Goal: Find specific fact: Find specific fact

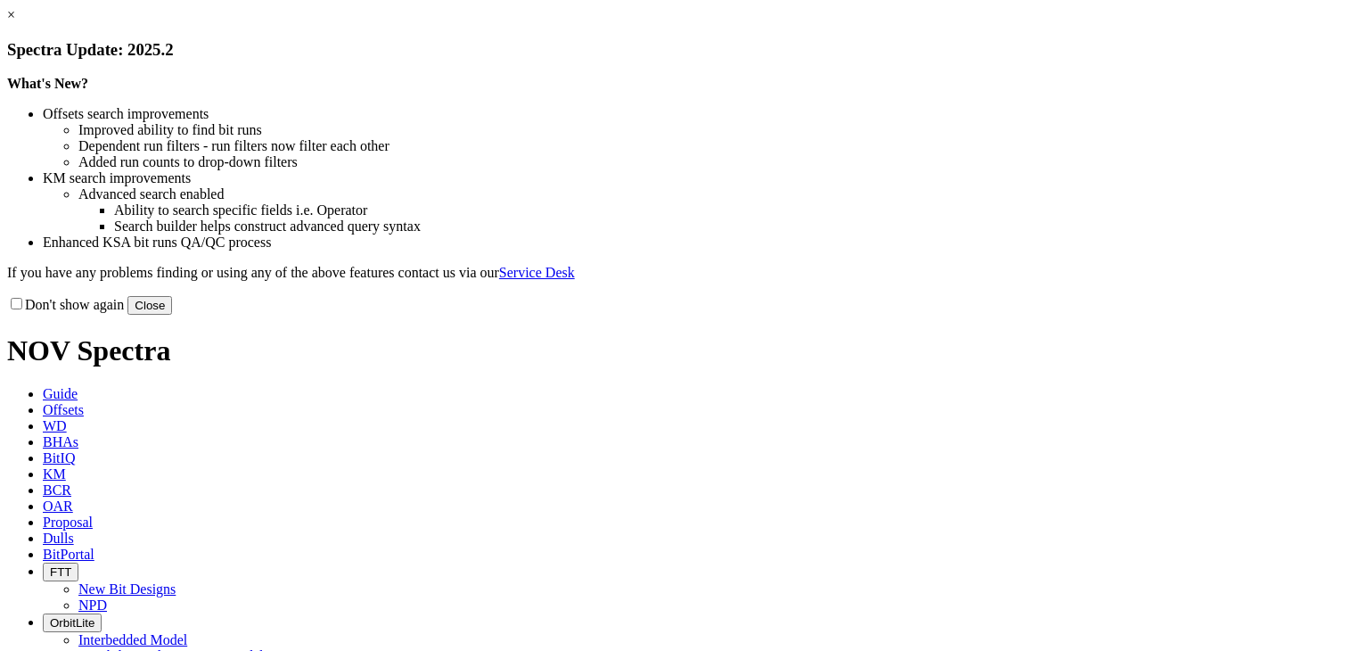
click at [172, 315] on button "Close" at bounding box center [149, 305] width 45 height 19
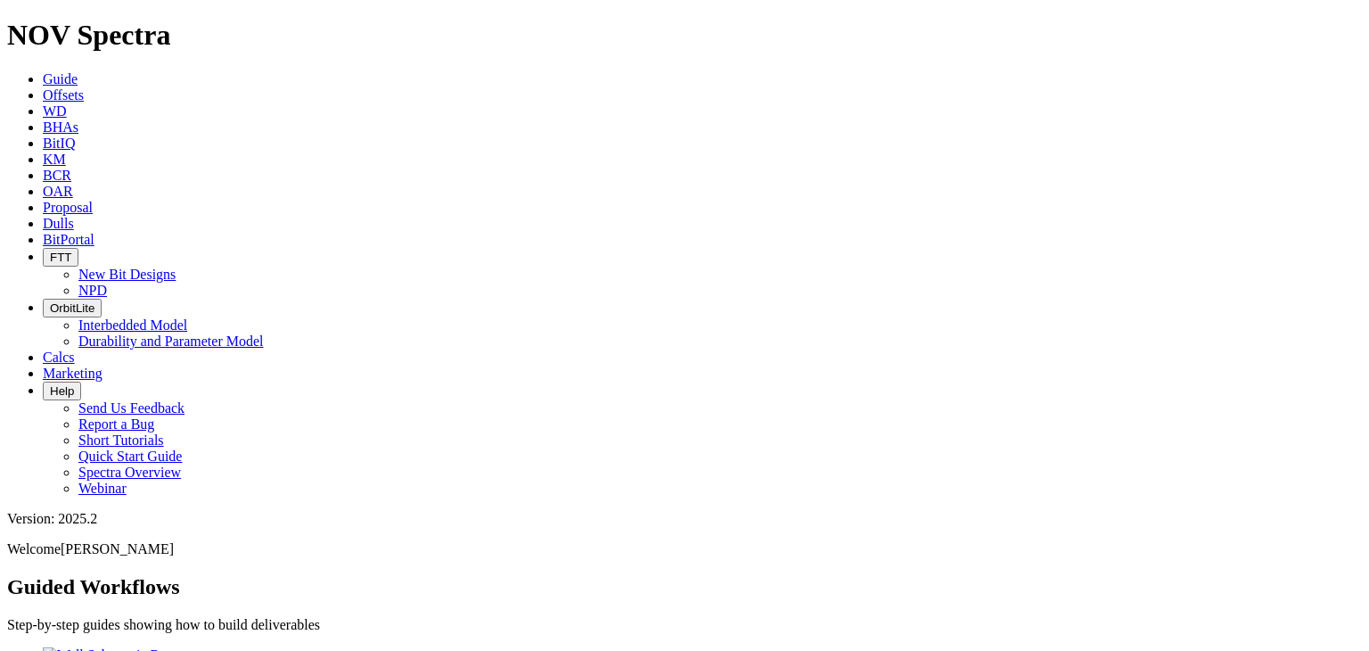
click at [74, 216] on span "Dulls" at bounding box center [58, 223] width 31 height 15
click at [165, 619] on input "text" at bounding box center [86, 642] width 158 height 19
type input "a321810"
click at [168, 619] on button "submit" at bounding box center [175, 646] width 14 height 5
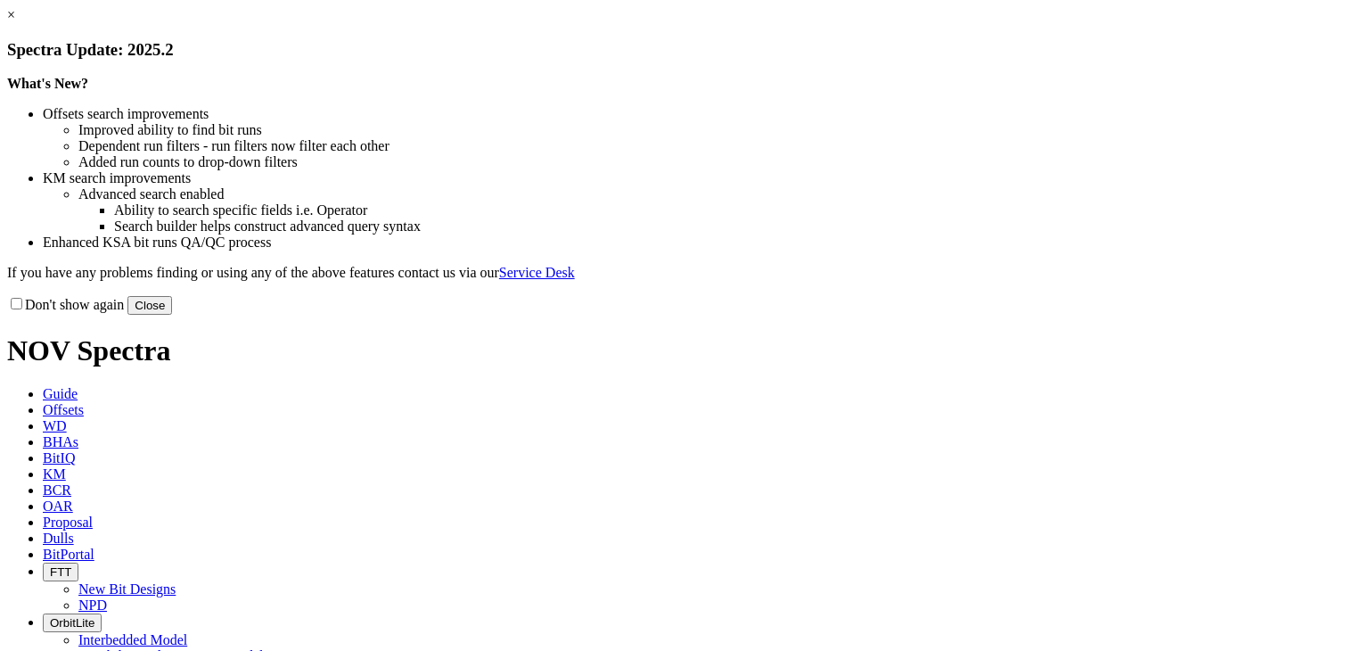
click at [172, 315] on button "Close" at bounding box center [149, 305] width 45 height 19
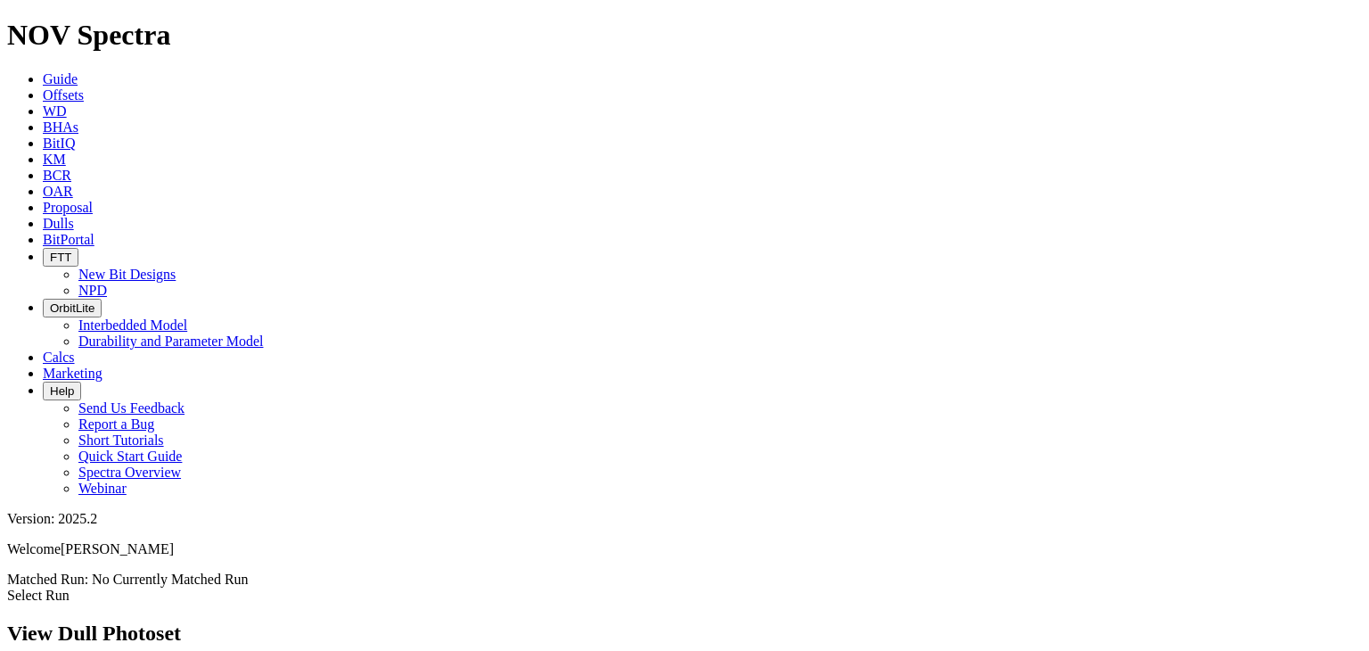
scroll to position [89, 0]
